Goal: Obtain resource: Obtain resource

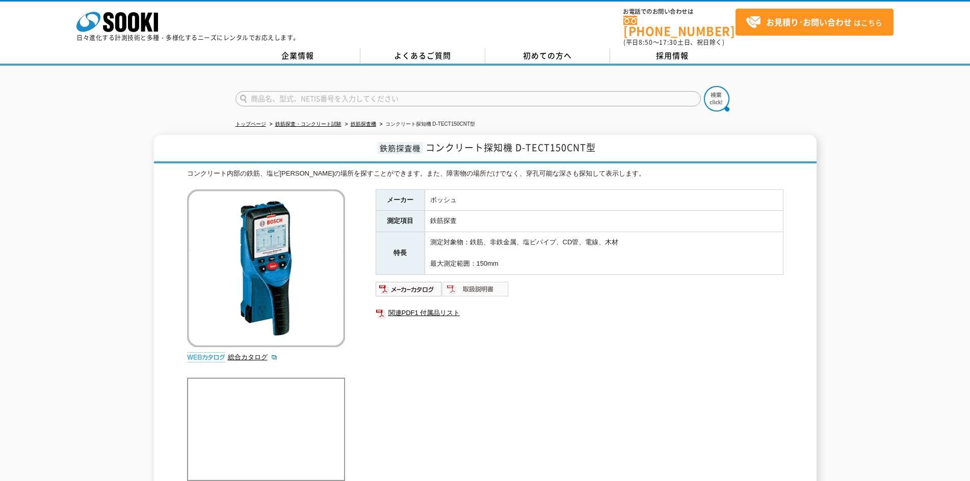
click at [475, 283] on img at bounding box center [475, 289] width 67 height 16
click at [484, 283] on img at bounding box center [475, 289] width 67 height 16
click at [396, 285] on img at bounding box center [409, 289] width 67 height 16
click at [482, 336] on div "メーカー ボッシュ 測定項目 鉄筋探査 特長 測定対象物：鉄筋、非鉄金属、塩ビパイプ、CD管、電線、木材 最大測定範囲：150mm 関連PDF1 付属品リスト" at bounding box center [580, 299] width 408 height 219
click at [428, 289] on img at bounding box center [409, 289] width 67 height 16
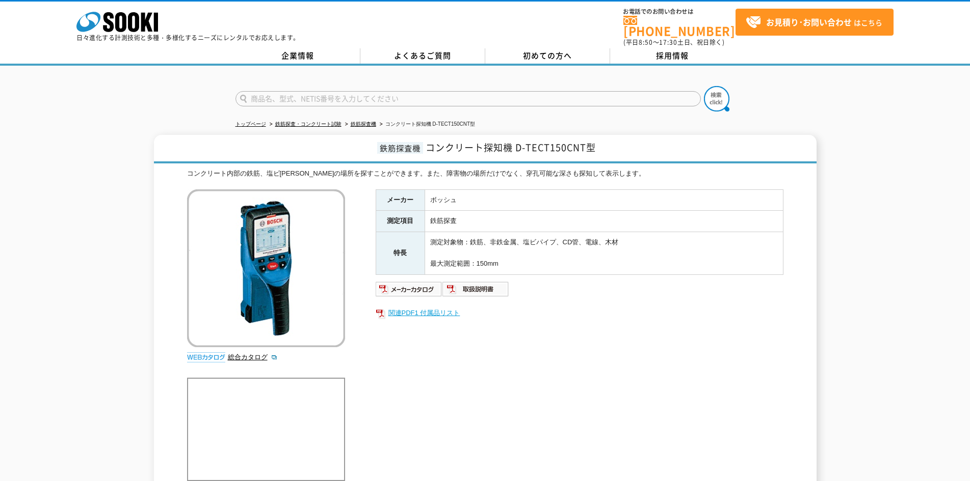
click at [414, 307] on link "関連PDF1 付属品リスト" at bounding box center [580, 313] width 408 height 13
click at [687, 281] on ul at bounding box center [580, 289] width 408 height 16
